Goal: Find specific page/section: Find specific page/section

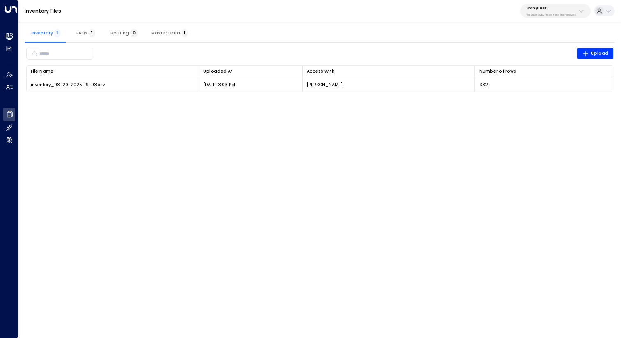
click at [345, 100] on html "Overview Leads & Conversations Leads & Conversations Analytics Analytics Agents…" at bounding box center [310, 50] width 621 height 100
click at [168, 30] on span "Master Data 1" at bounding box center [169, 32] width 37 height 5
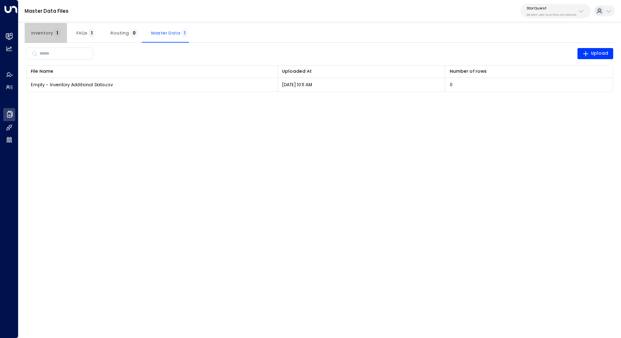
click at [47, 35] on span "Inventory 1" at bounding box center [45, 32] width 29 height 5
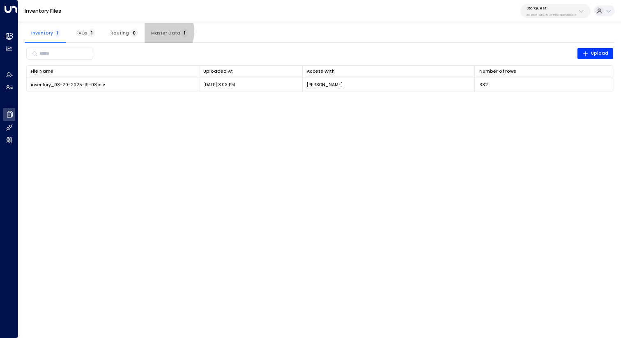
click at [152, 31] on span "Master Data 1" at bounding box center [169, 32] width 37 height 5
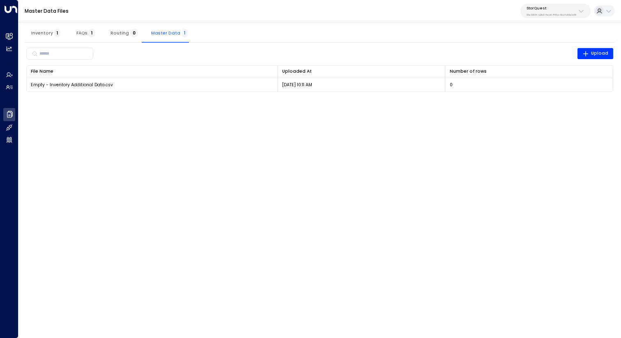
click at [41, 32] on span "Inventory 1" at bounding box center [45, 32] width 29 height 5
